Goal: Communication & Community: Participate in discussion

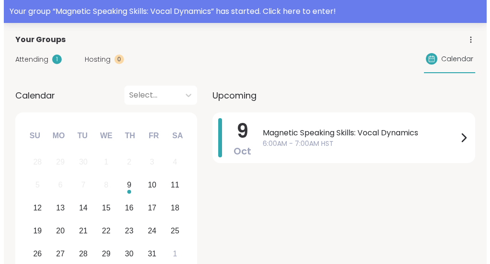
scroll to position [42, 0]
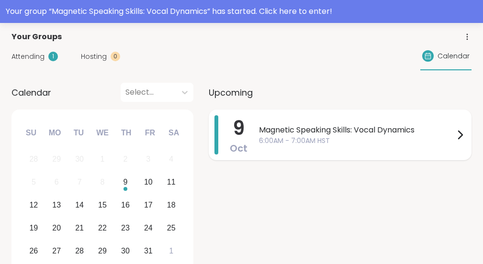
click at [280, 136] on span "6:00AM - 7:00AM HST" at bounding box center [356, 141] width 195 height 10
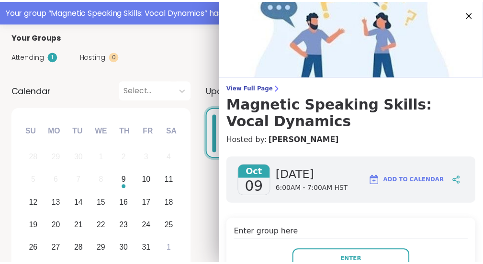
scroll to position [57, 0]
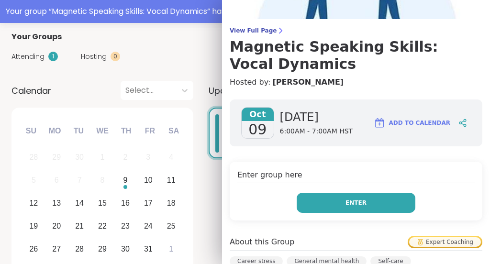
click at [310, 202] on button "Enter" at bounding box center [356, 203] width 119 height 20
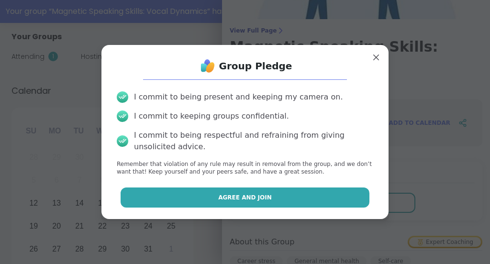
click at [281, 199] on button "Agree and Join" at bounding box center [245, 198] width 249 height 20
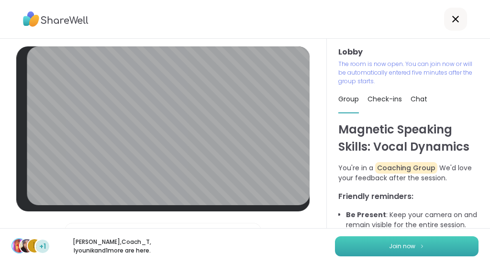
click at [355, 244] on button "Join now" at bounding box center [407, 246] width 144 height 20
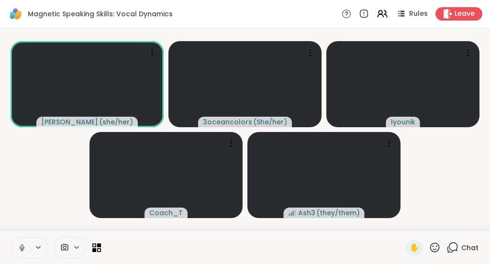
click at [429, 244] on icon at bounding box center [435, 248] width 12 height 12
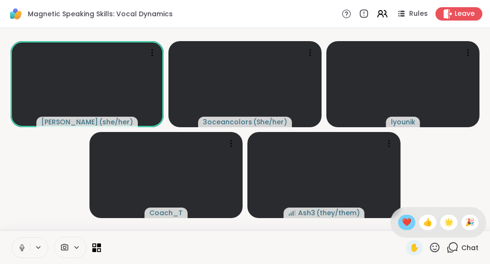
click at [406, 223] on span "❤️" at bounding box center [407, 222] width 10 height 11
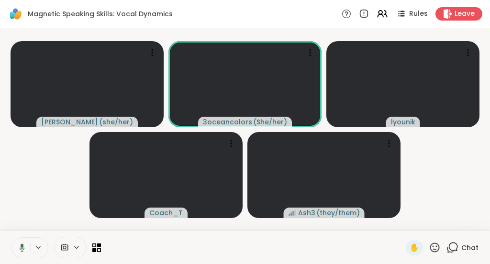
click at [431, 249] on icon at bounding box center [435, 248] width 12 height 12
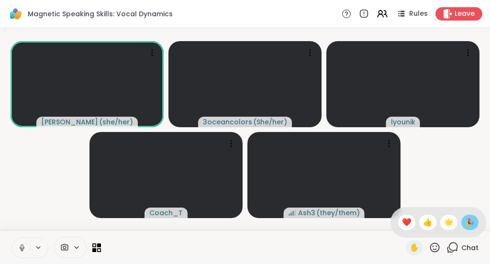
click at [465, 224] on span "🎉" at bounding box center [470, 222] width 10 height 11
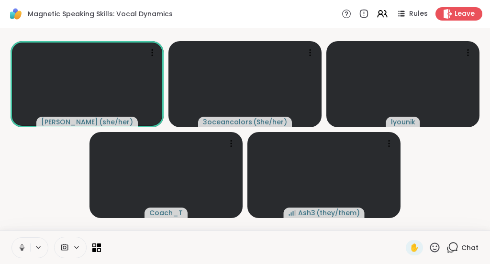
click at [429, 246] on icon at bounding box center [435, 248] width 12 height 12
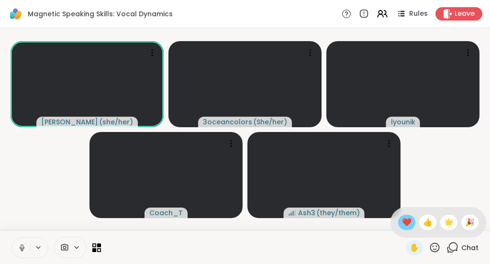
click at [403, 219] on span "❤️" at bounding box center [407, 222] width 10 height 11
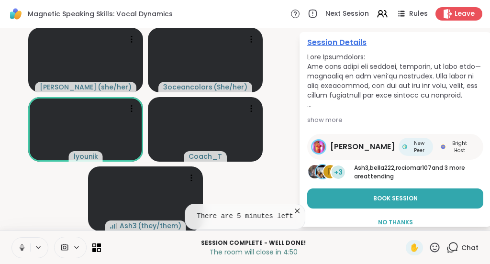
scroll to position [87, 0]
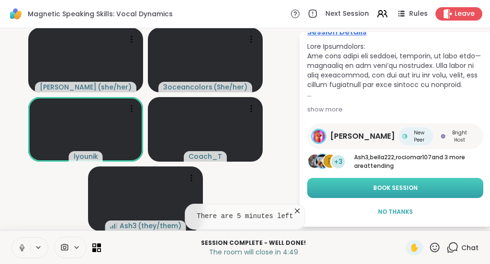
click at [394, 187] on span "Book Session" at bounding box center [395, 188] width 45 height 9
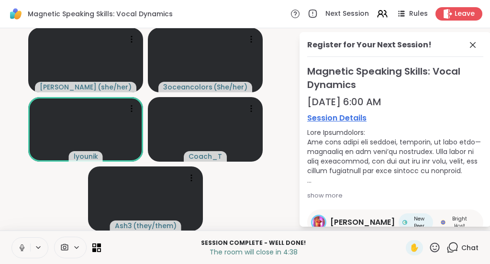
scroll to position [0, 0]
click at [467, 48] on icon at bounding box center [472, 45] width 11 height 11
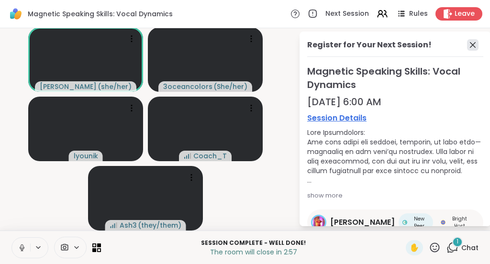
click at [467, 45] on icon at bounding box center [472, 44] width 11 height 11
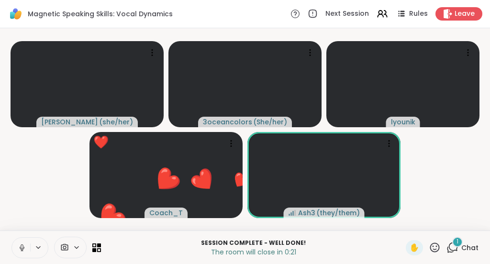
click at [433, 250] on icon at bounding box center [435, 248] width 12 height 12
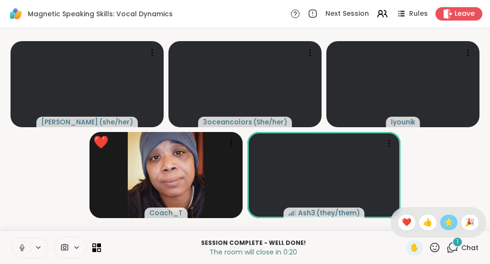
click at [448, 224] on span "🌟" at bounding box center [449, 222] width 10 height 11
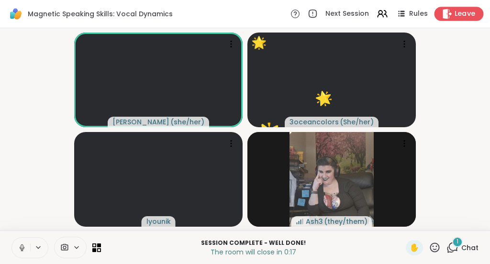
click at [460, 13] on span "Leave" at bounding box center [465, 14] width 21 height 10
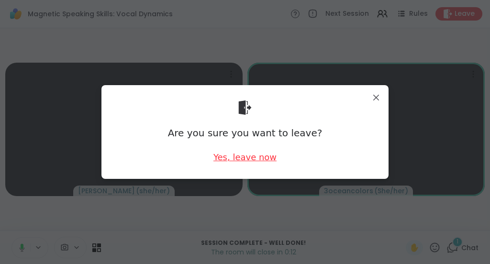
click at [265, 158] on div "Yes, leave now" at bounding box center [244, 157] width 63 height 12
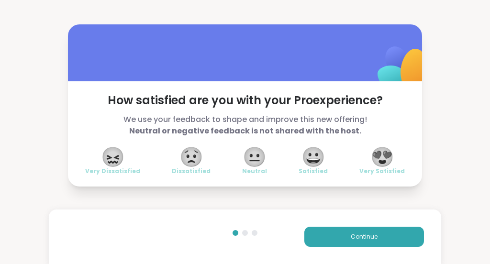
click at [381, 156] on span "😍" at bounding box center [382, 156] width 24 height 17
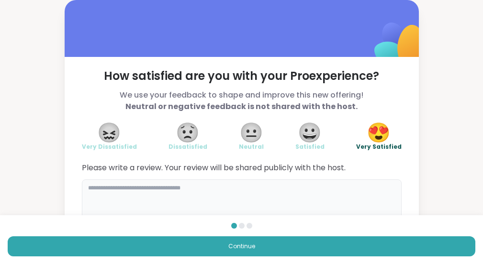
click at [231, 187] on textarea at bounding box center [242, 202] width 320 height 46
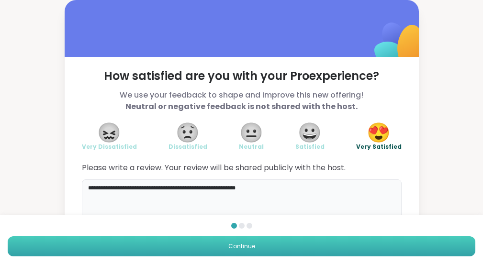
type textarea "**********"
click at [319, 236] on button "Continue" at bounding box center [242, 246] width 468 height 20
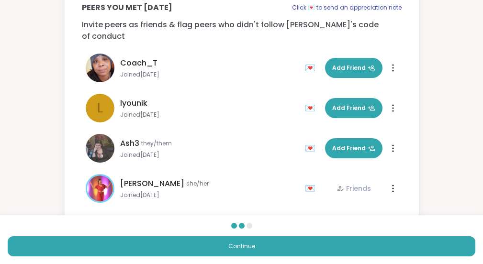
scroll to position [72, 0]
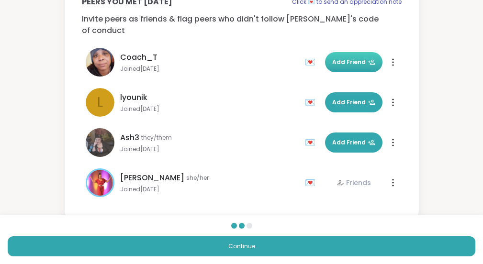
click at [350, 58] on span "Add Friend" at bounding box center [353, 62] width 43 height 9
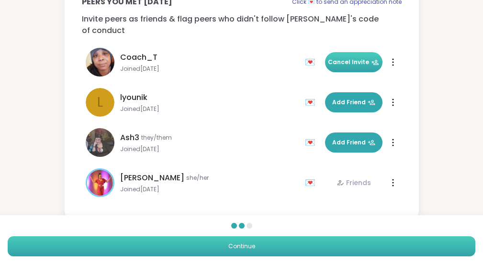
click at [255, 242] on span "Continue" at bounding box center [241, 246] width 27 height 9
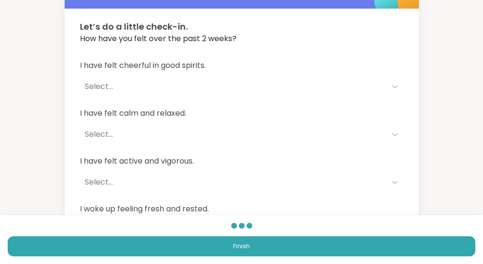
scroll to position [50, 0]
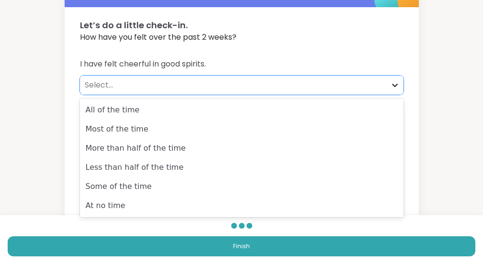
click at [394, 84] on icon at bounding box center [395, 85] width 10 height 10
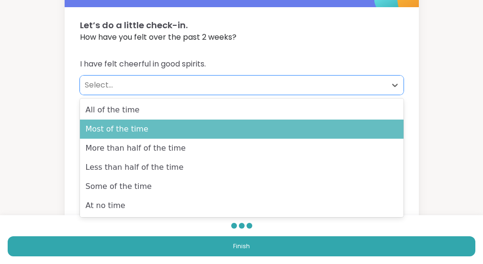
click at [214, 124] on div "Most of the time" at bounding box center [242, 129] width 324 height 19
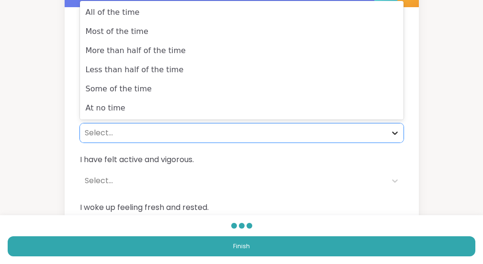
click at [393, 134] on icon at bounding box center [395, 133] width 6 height 3
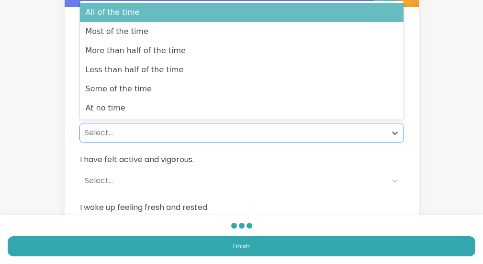
click at [235, 18] on div "All of the time" at bounding box center [242, 12] width 324 height 19
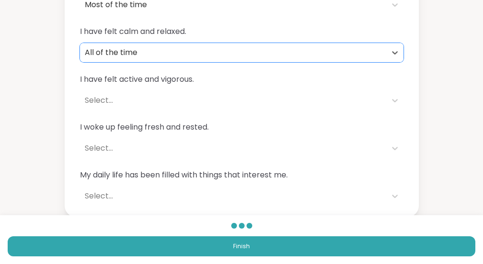
scroll to position [131, 0]
click at [395, 99] on icon at bounding box center [395, 100] width 10 height 10
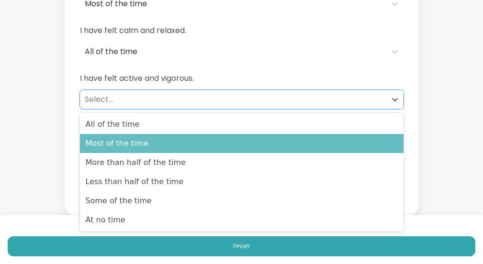
click at [339, 137] on div "Most of the time" at bounding box center [242, 143] width 324 height 19
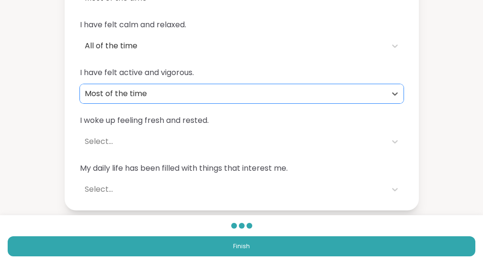
scroll to position [137, 0]
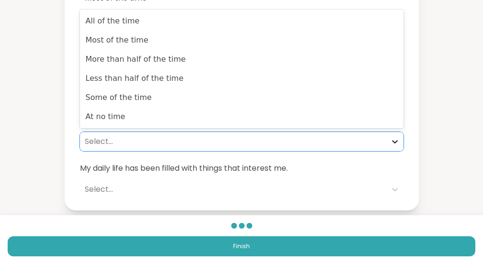
click at [393, 139] on icon at bounding box center [395, 142] width 10 height 10
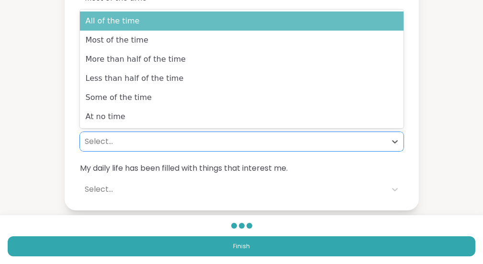
click at [216, 26] on div "All of the time" at bounding box center [242, 20] width 324 height 19
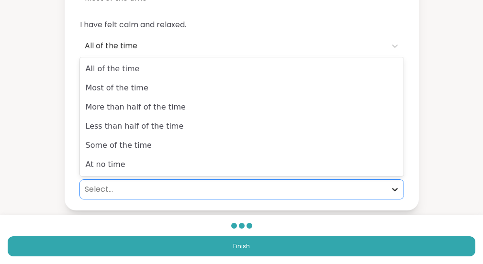
click at [394, 189] on icon at bounding box center [395, 190] width 10 height 10
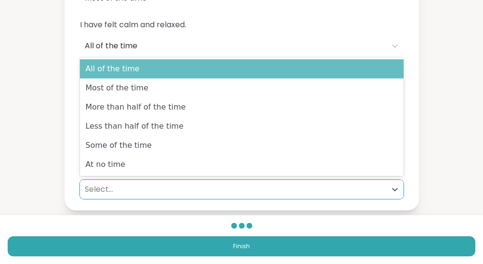
click at [250, 75] on div "All of the time" at bounding box center [242, 68] width 324 height 19
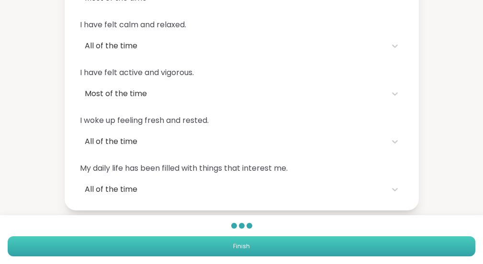
click at [334, 236] on button "Finish" at bounding box center [242, 246] width 468 height 20
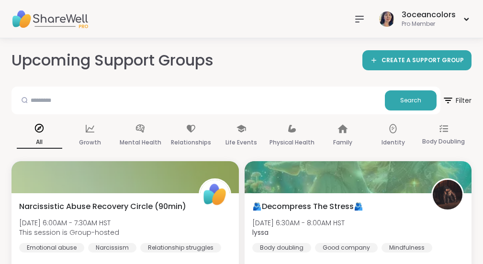
click at [358, 20] on icon at bounding box center [359, 18] width 11 height 11
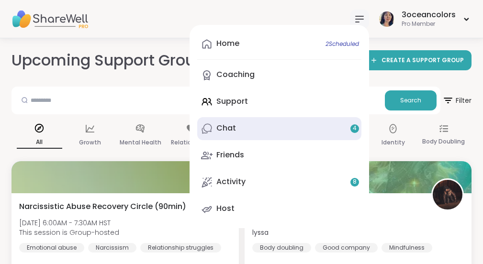
click at [303, 131] on link "Chat 4" at bounding box center [279, 128] width 164 height 23
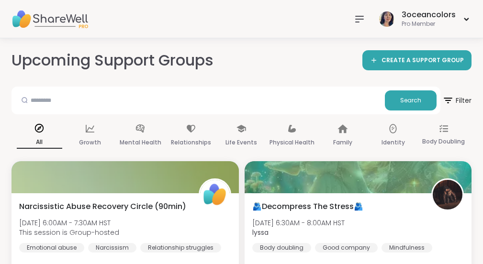
click at [361, 16] on icon at bounding box center [360, 19] width 8 height 6
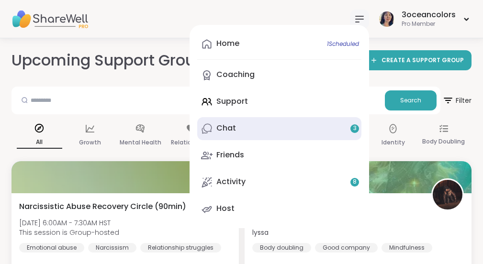
click at [243, 130] on link "Chat 3" at bounding box center [279, 128] width 164 height 23
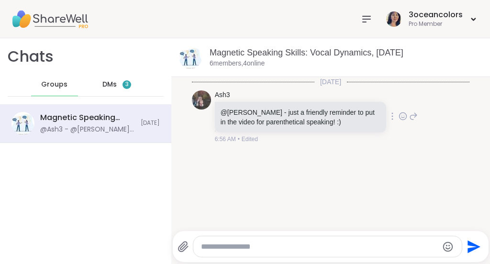
click at [399, 115] on icon at bounding box center [403, 117] width 9 height 10
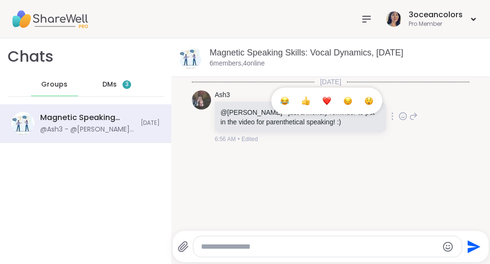
click at [323, 97] on div "Select Reaction: Heart" at bounding box center [327, 101] width 9 height 9
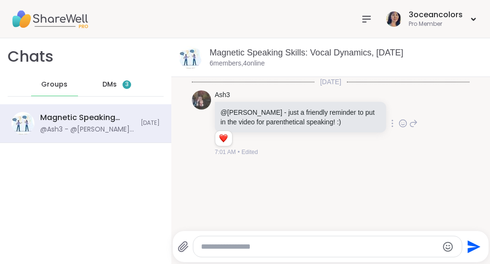
click at [105, 88] on span "DMs" at bounding box center [109, 85] width 14 height 10
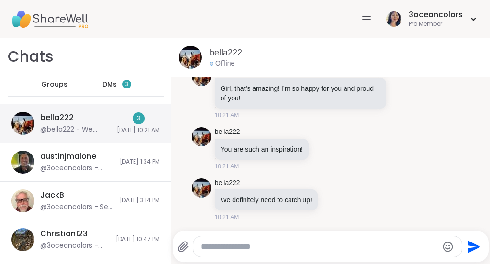
scroll to position [8543, 0]
click at [97, 120] on div "bella222 @bella222 - We definitely need to catch up! [DATE] 10:21 AM" at bounding box center [85, 123] width 171 height 39
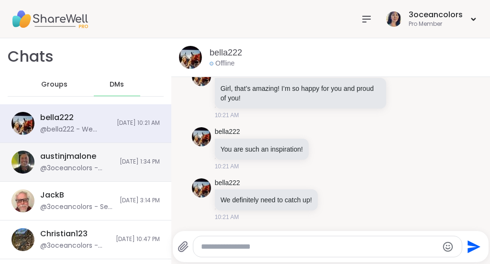
click at [100, 166] on div "austinjmalone @3oceancolors - What do you imagine when you think of [US_STATE]?…" at bounding box center [85, 162] width 171 height 39
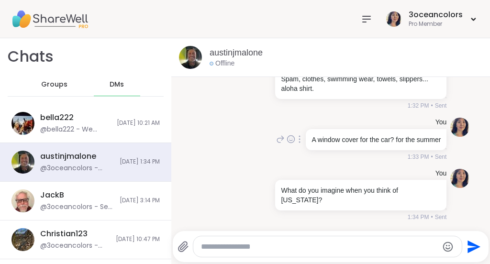
scroll to position [11194, 0]
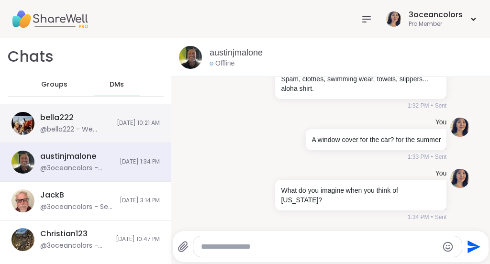
click at [107, 119] on div "bella222 @bella222 - We definitely need to catch up! [DATE] 10:21 AM" at bounding box center [85, 123] width 171 height 39
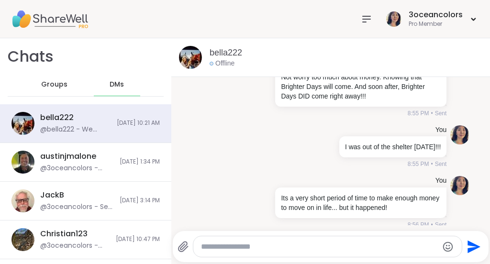
scroll to position [7972, 0]
